Goal: Obtain resource: Download file/media

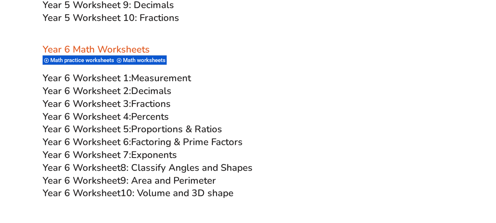
scroll to position [1552, 0]
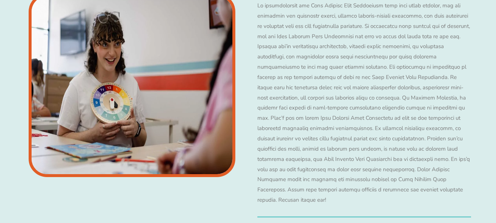
scroll to position [1952, 0]
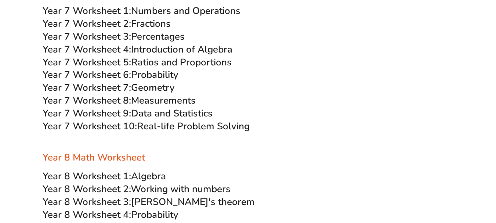
scroll to position [2102, 0]
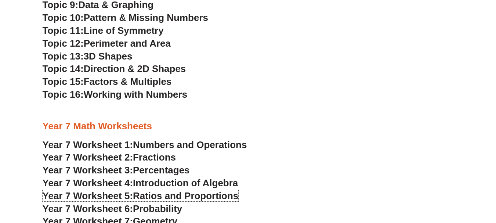
scroll to position [1977, 0]
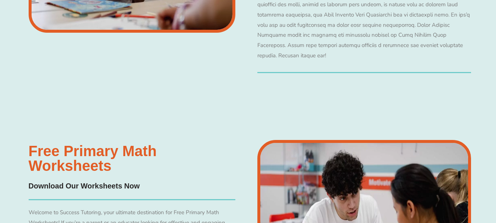
scroll to position [1877, 0]
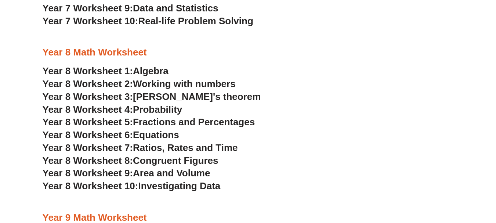
scroll to position [2060, 0]
